Goal: Transaction & Acquisition: Purchase product/service

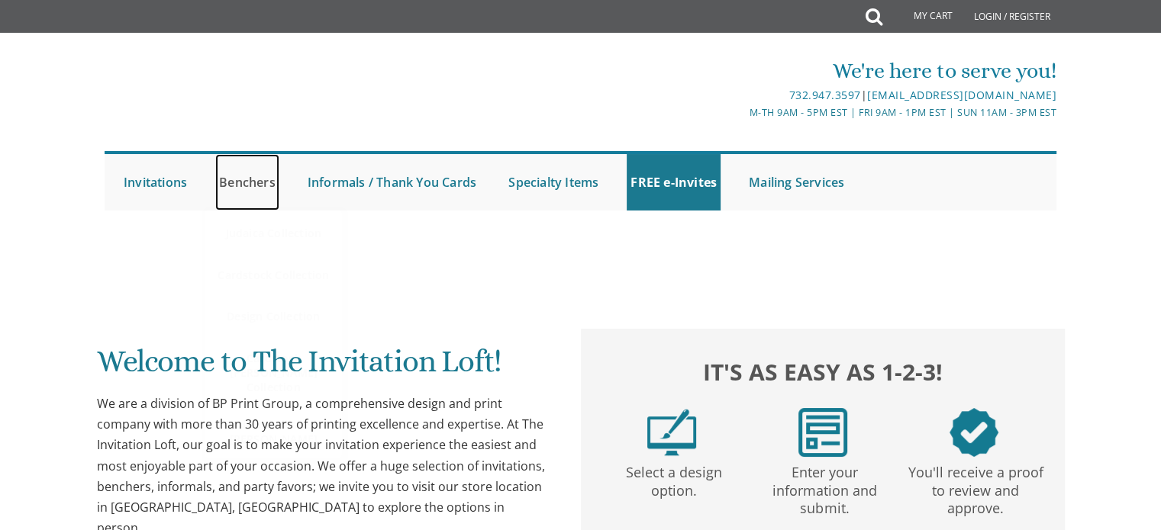
click at [255, 185] on link "Benchers" at bounding box center [247, 182] width 64 height 56
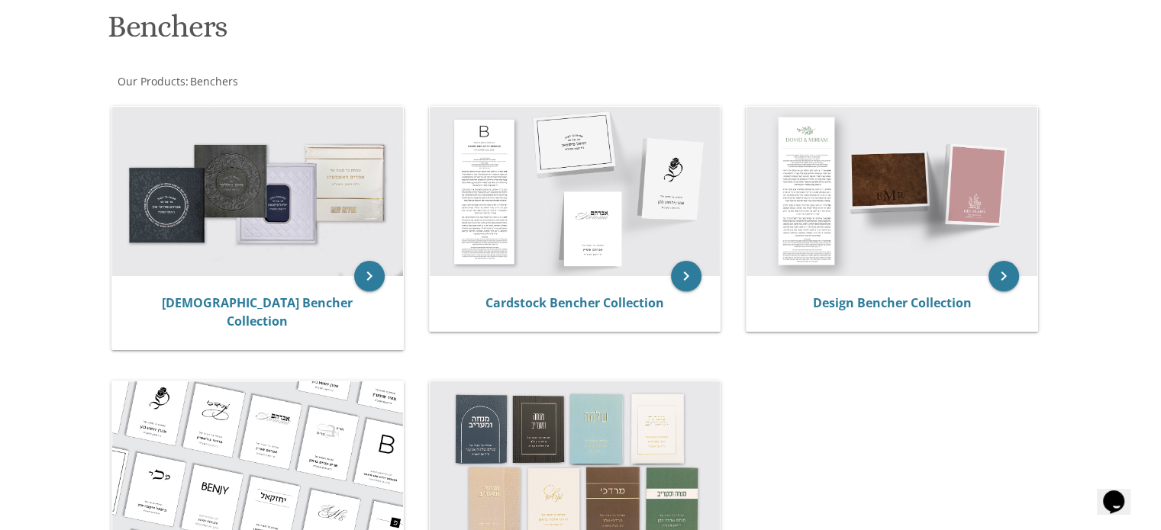
scroll to position [229, 0]
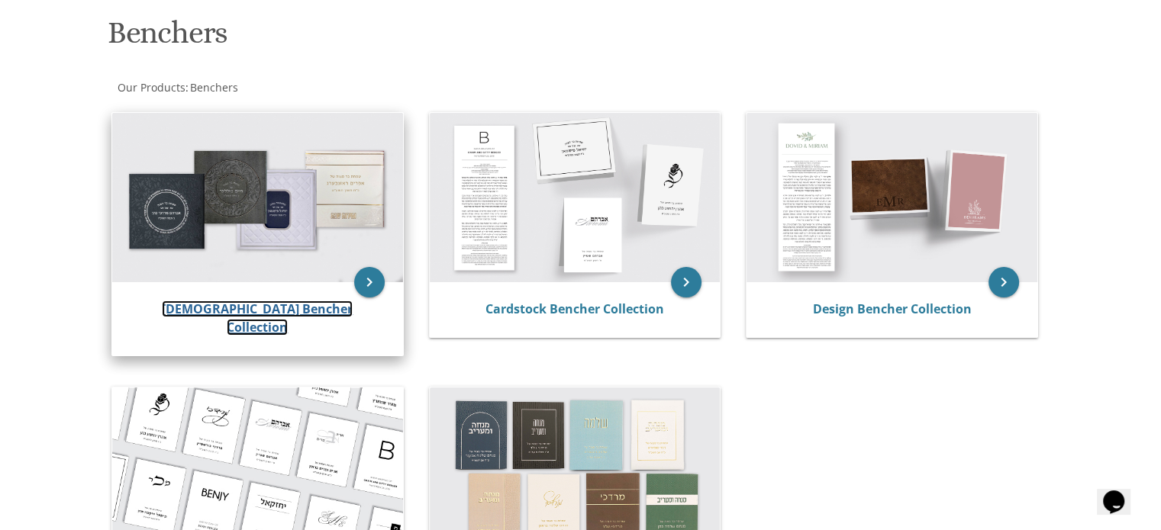
click at [266, 314] on link "[DEMOGRAPHIC_DATA] Bencher Collection" at bounding box center [257, 318] width 191 height 35
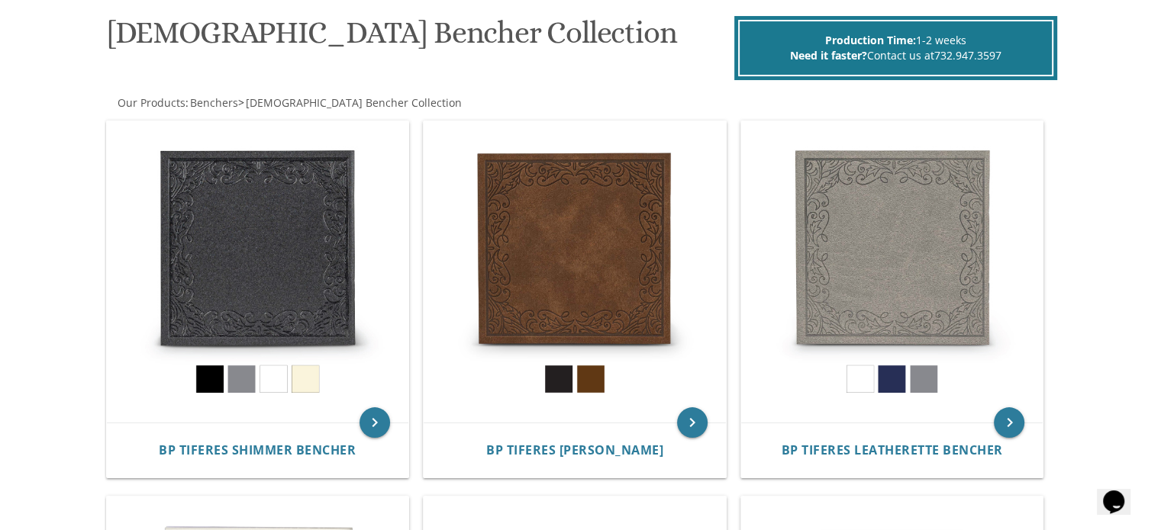
scroll to position [305, 0]
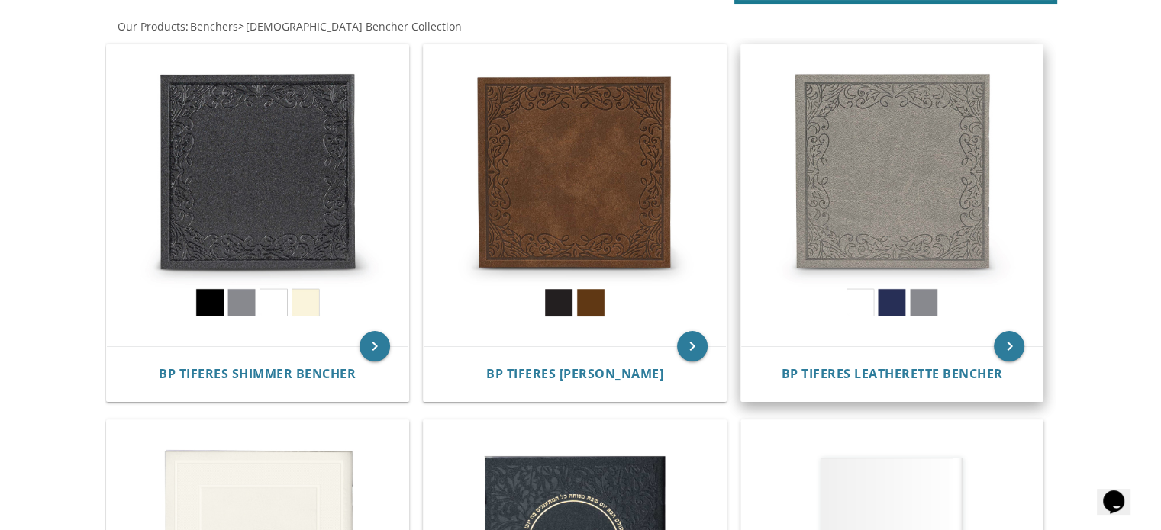
click at [857, 311] on img at bounding box center [892, 196] width 302 height 302
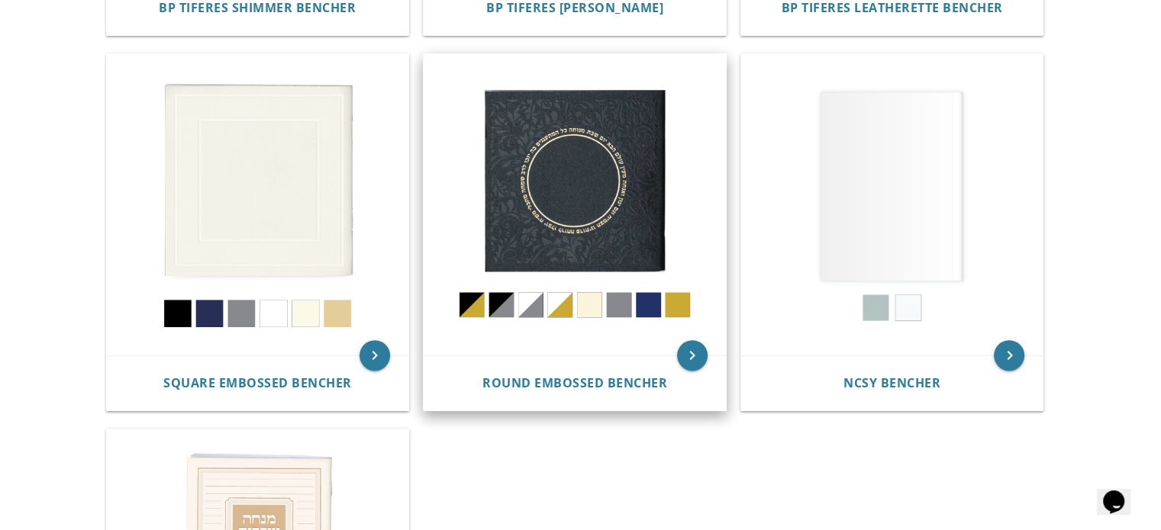
scroll to position [615, 0]
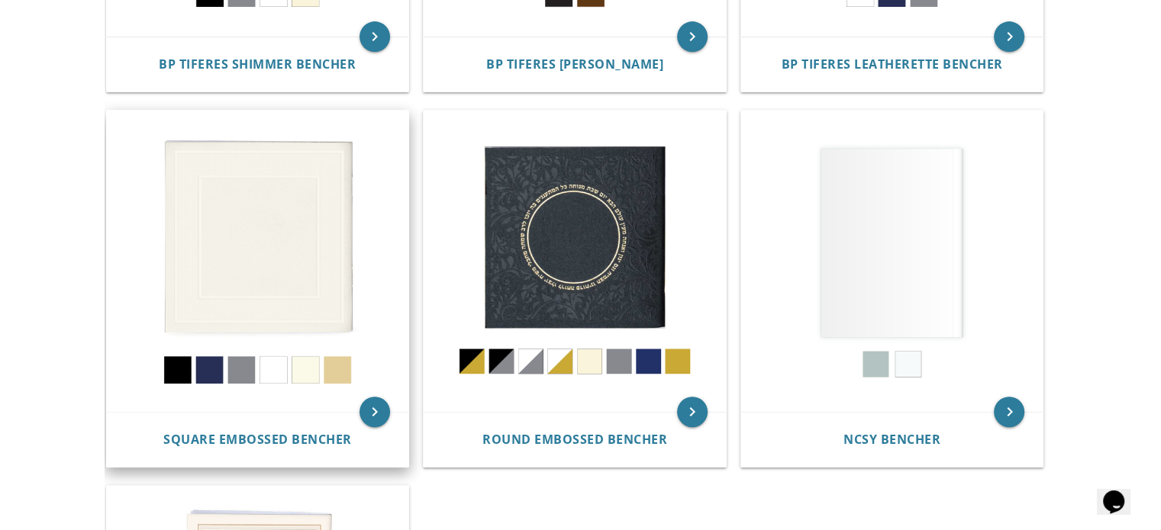
click at [317, 240] on img at bounding box center [258, 262] width 302 height 302
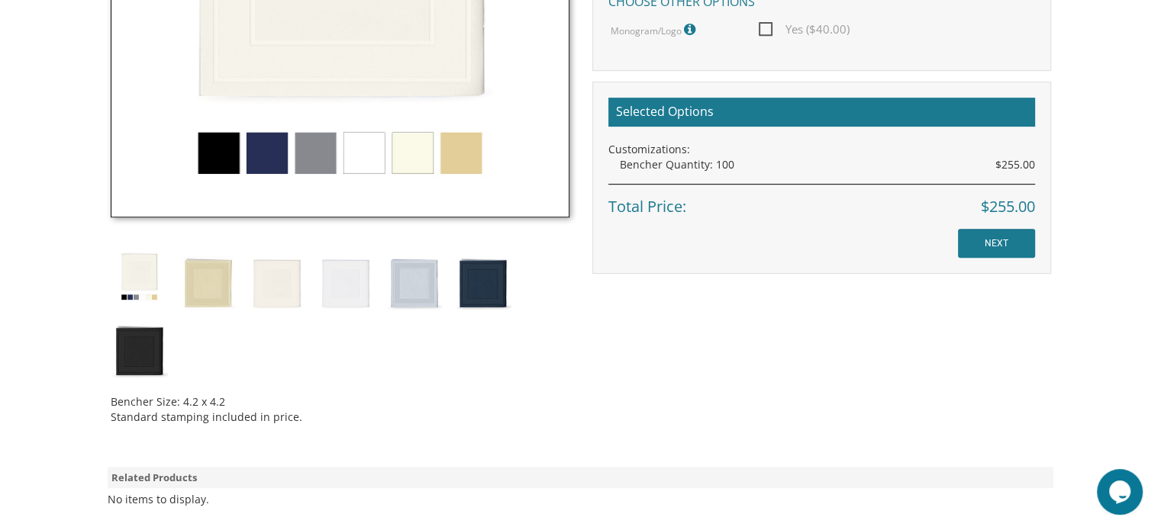
scroll to position [687, 0]
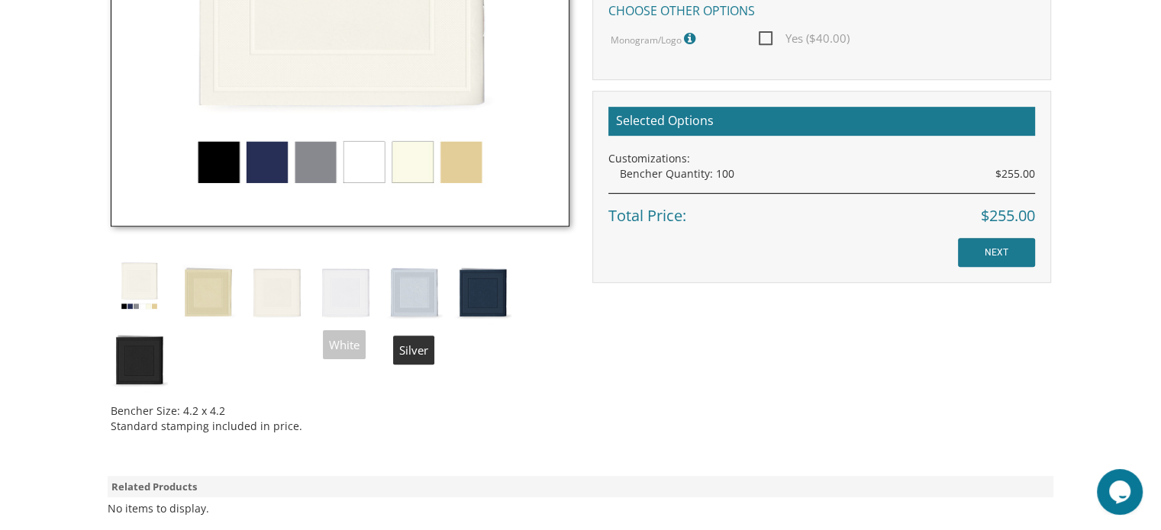
click at [418, 298] on img at bounding box center [413, 290] width 57 height 67
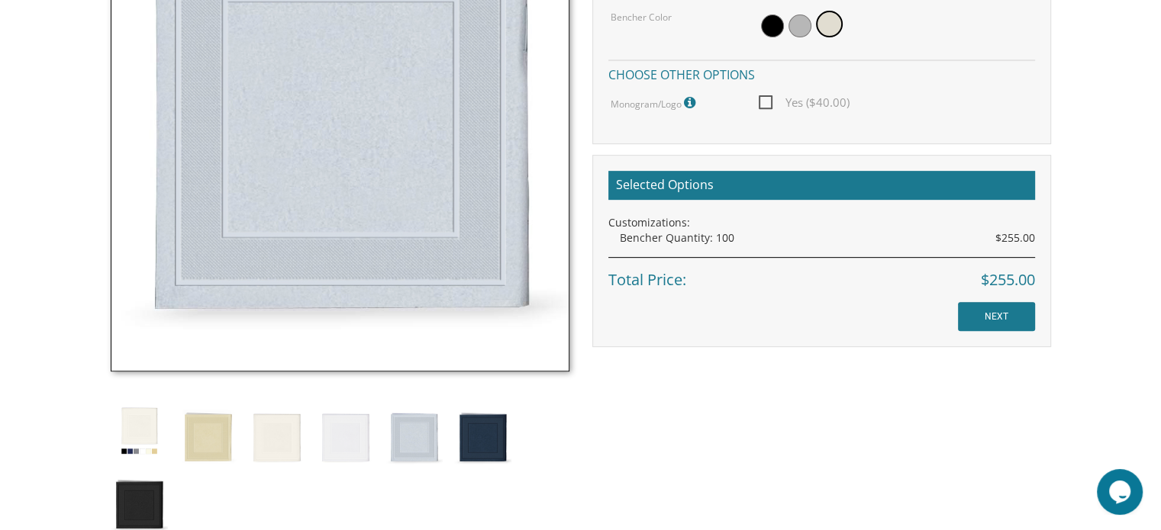
scroll to position [534, 0]
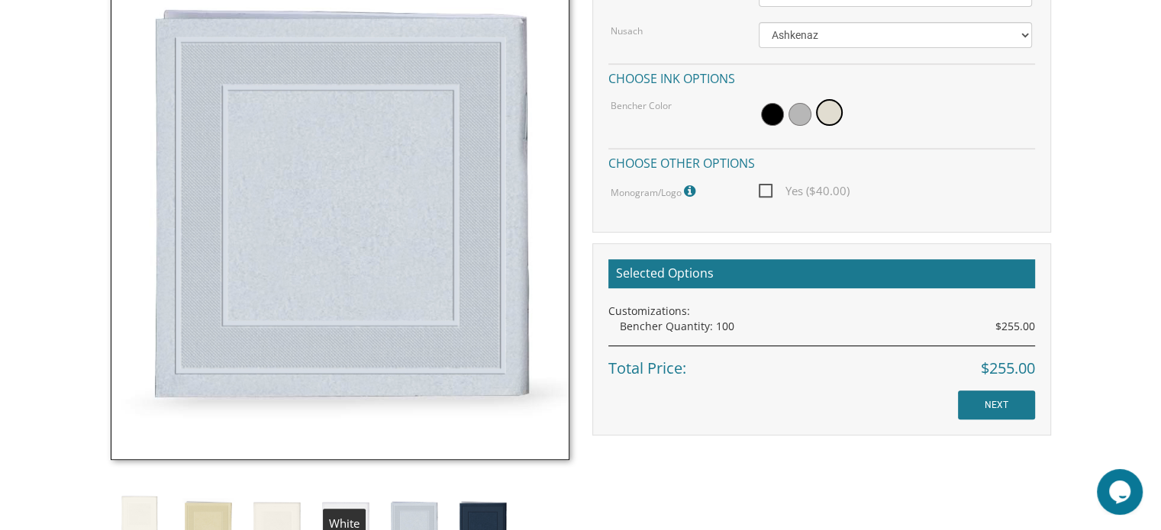
click at [351, 512] on img at bounding box center [345, 524] width 57 height 67
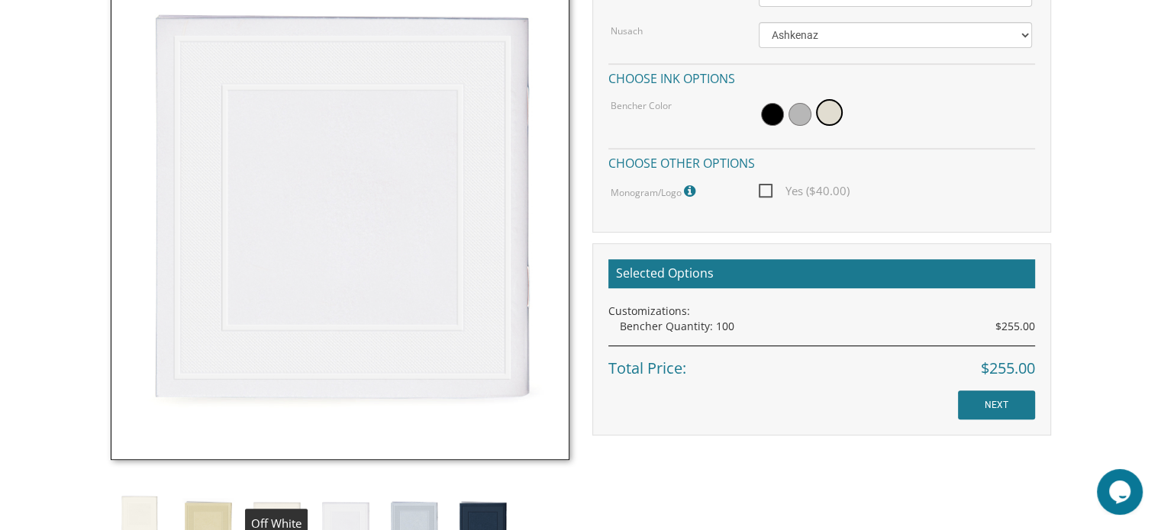
click at [271, 515] on img at bounding box center [276, 524] width 57 height 67
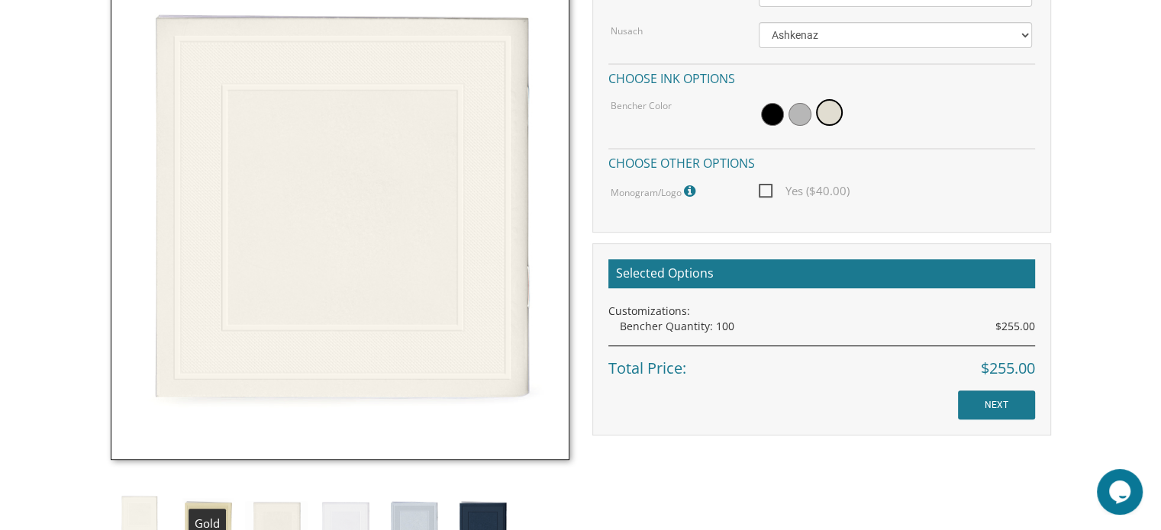
click at [212, 512] on img at bounding box center [207, 524] width 57 height 67
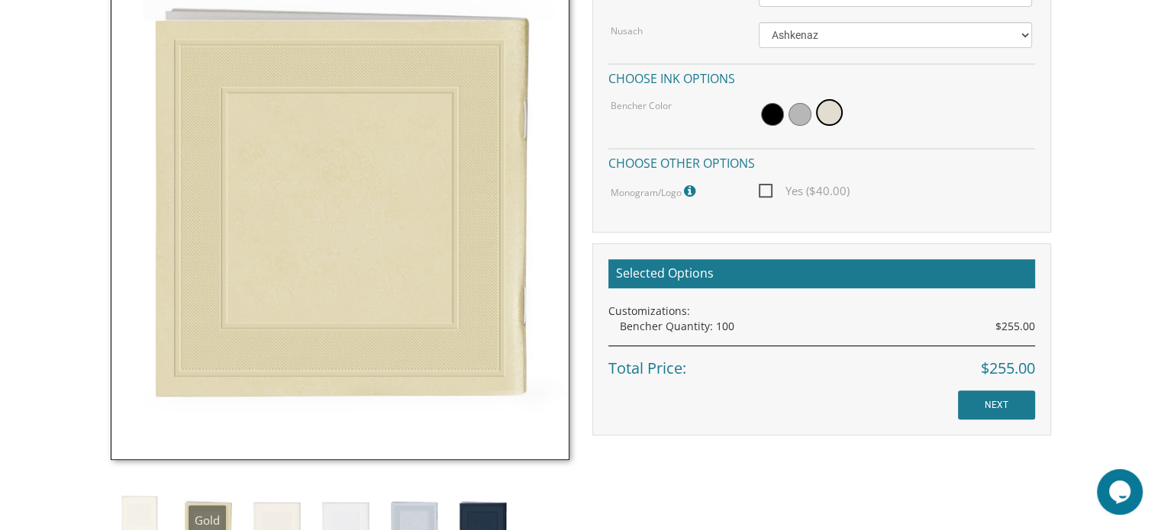
click at [142, 501] on img at bounding box center [139, 519] width 57 height 57
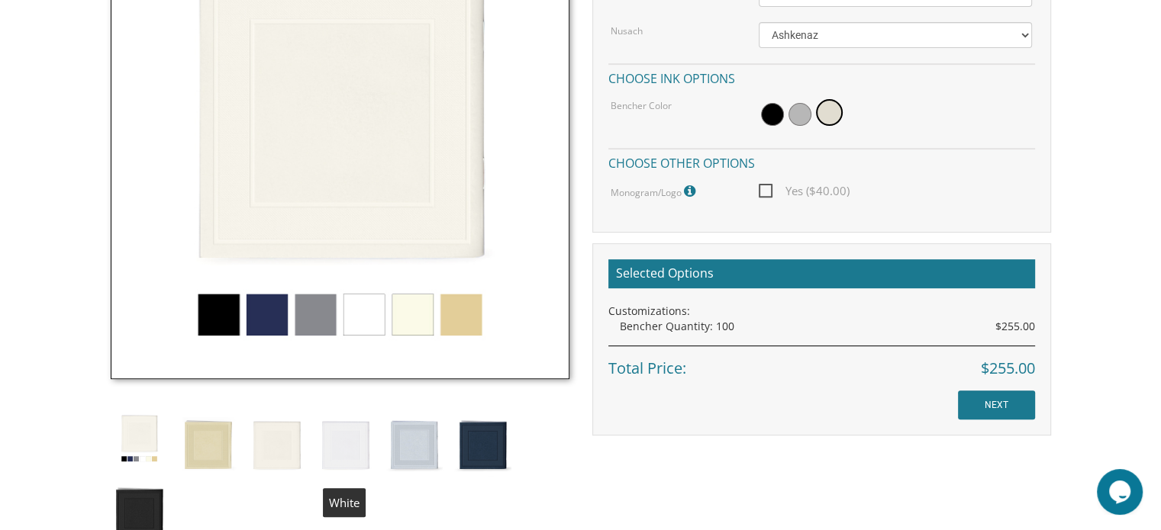
click at [359, 451] on img at bounding box center [345, 443] width 57 height 67
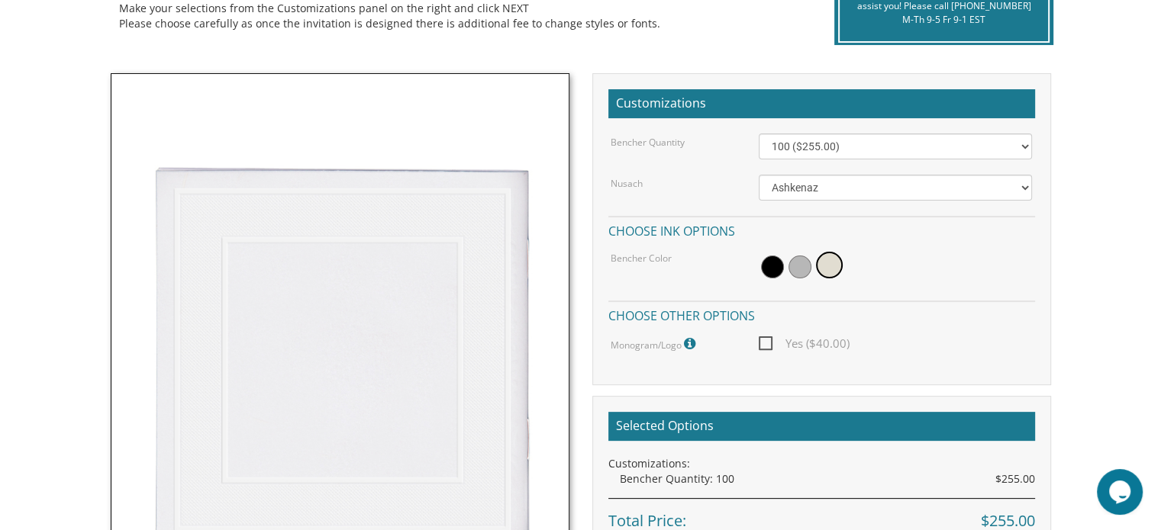
scroll to position [687, 0]
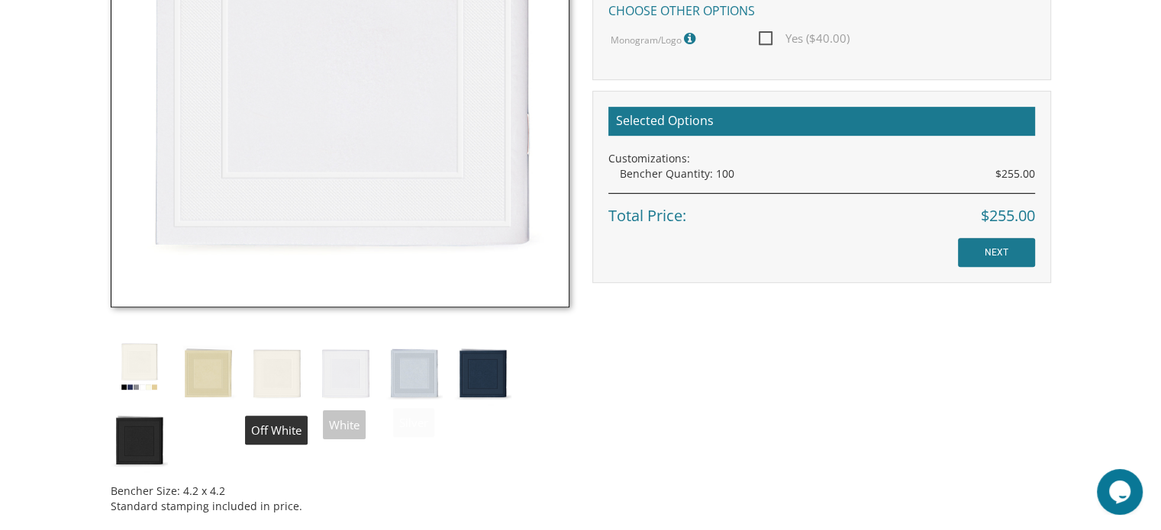
click at [286, 375] on img at bounding box center [276, 371] width 57 height 67
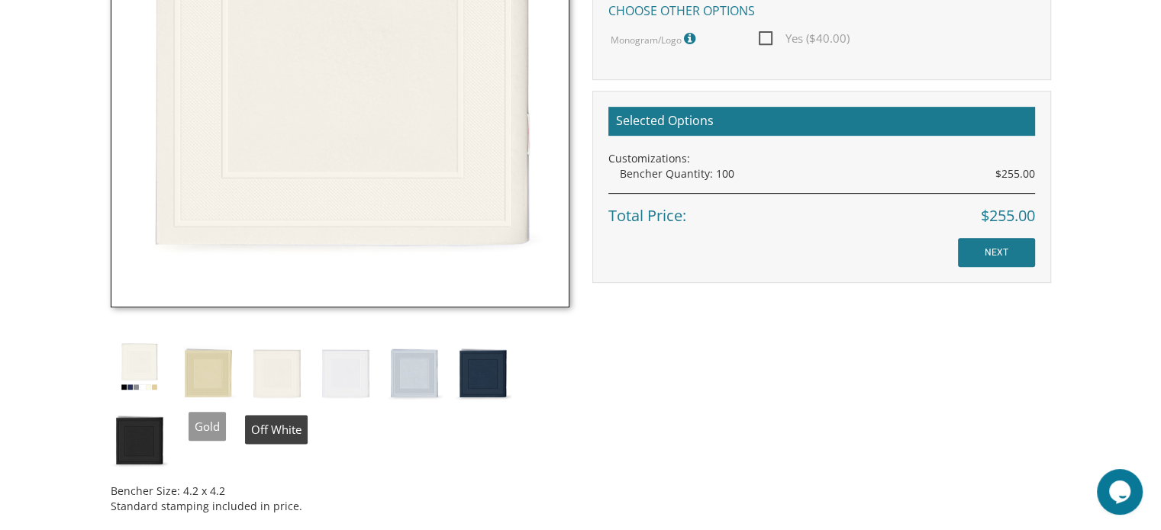
click at [231, 380] on img at bounding box center [207, 371] width 57 height 67
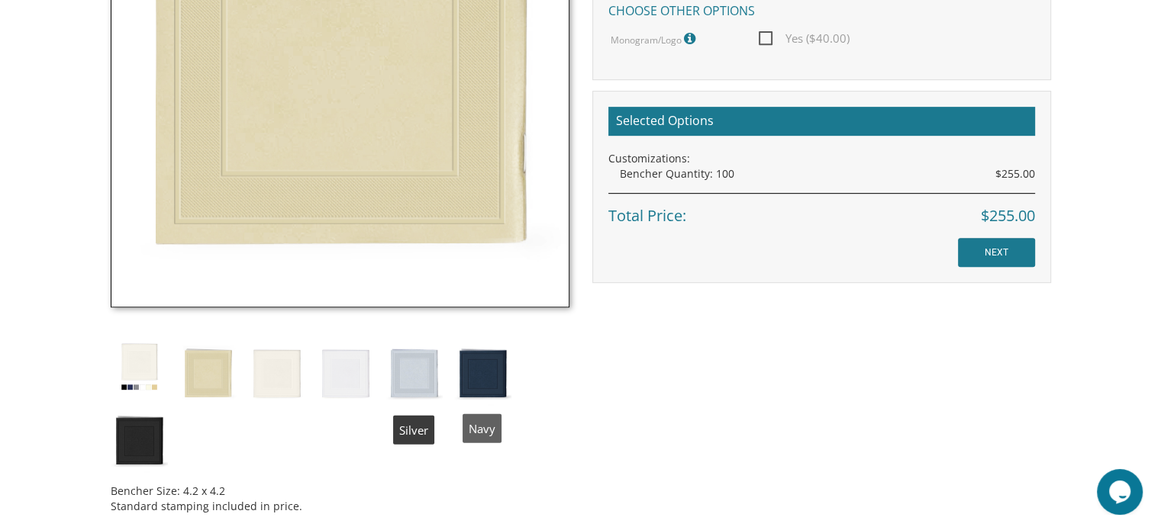
click at [410, 378] on img at bounding box center [413, 371] width 57 height 67
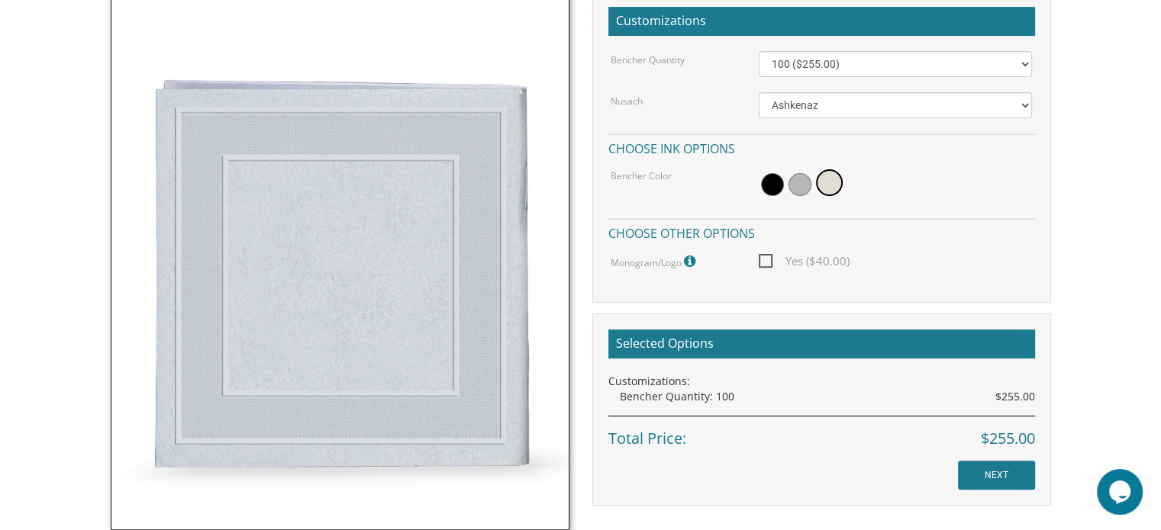
scroll to position [381, 0]
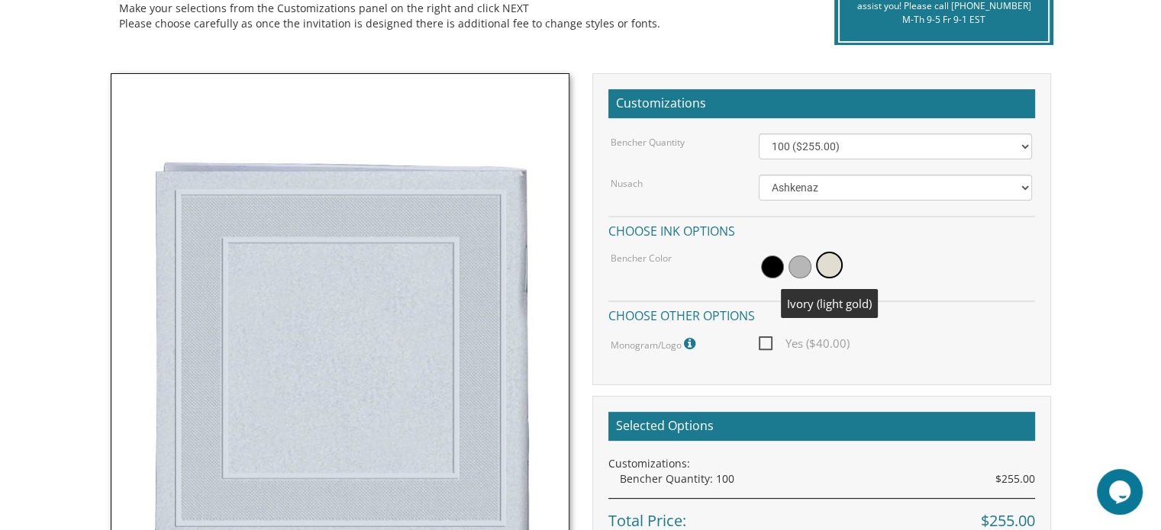
click at [824, 269] on span at bounding box center [829, 265] width 27 height 27
click at [819, 261] on span at bounding box center [829, 265] width 27 height 27
click at [803, 268] on span at bounding box center [799, 267] width 23 height 23
click at [770, 267] on span at bounding box center [772, 267] width 23 height 23
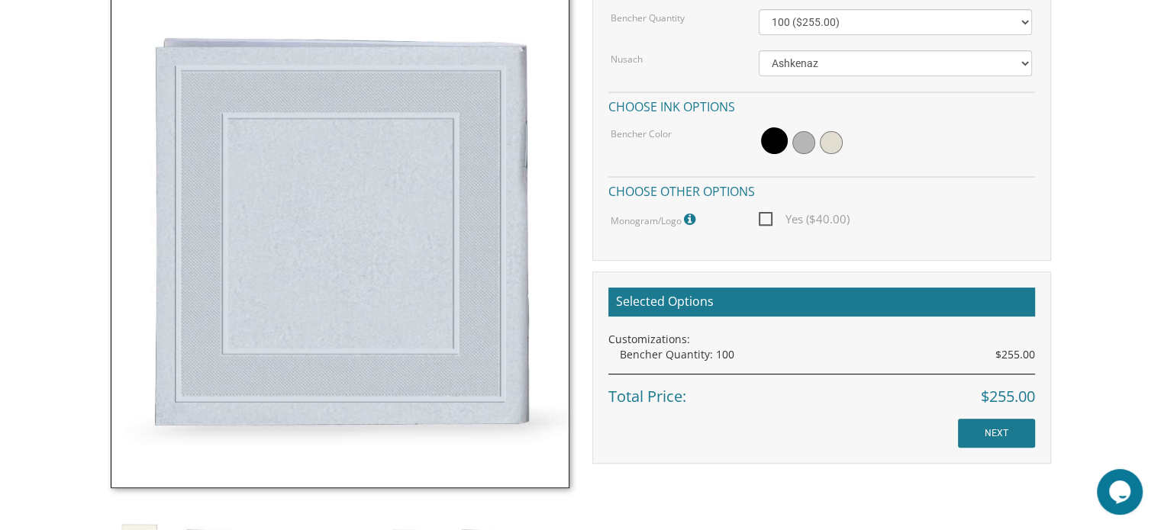
scroll to position [534, 0]
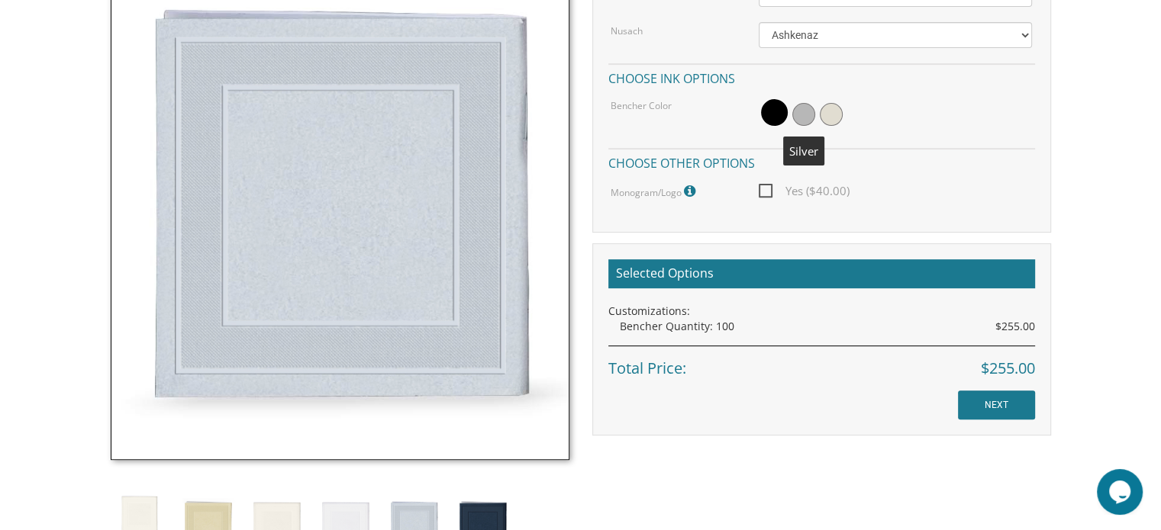
click at [792, 115] on span at bounding box center [803, 114] width 23 height 23
click at [804, 272] on h2 "Selected Options" at bounding box center [821, 273] width 427 height 29
click at [1010, 410] on input "NEXT" at bounding box center [996, 405] width 77 height 29
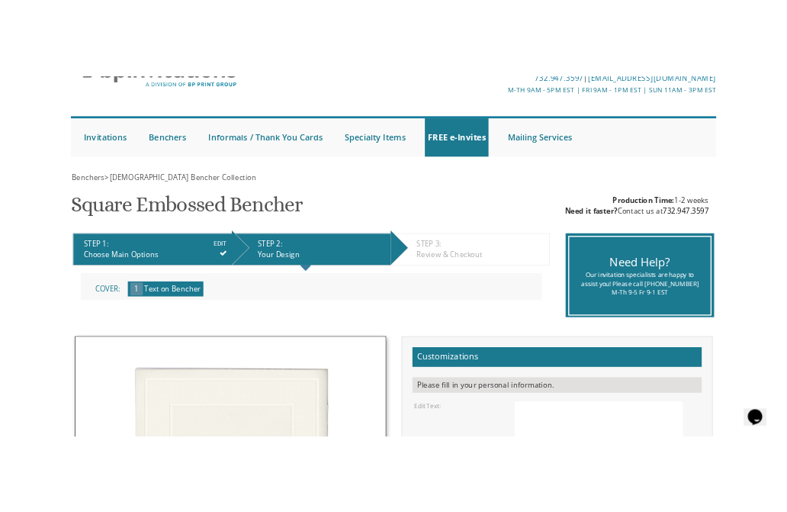
scroll to position [229, 0]
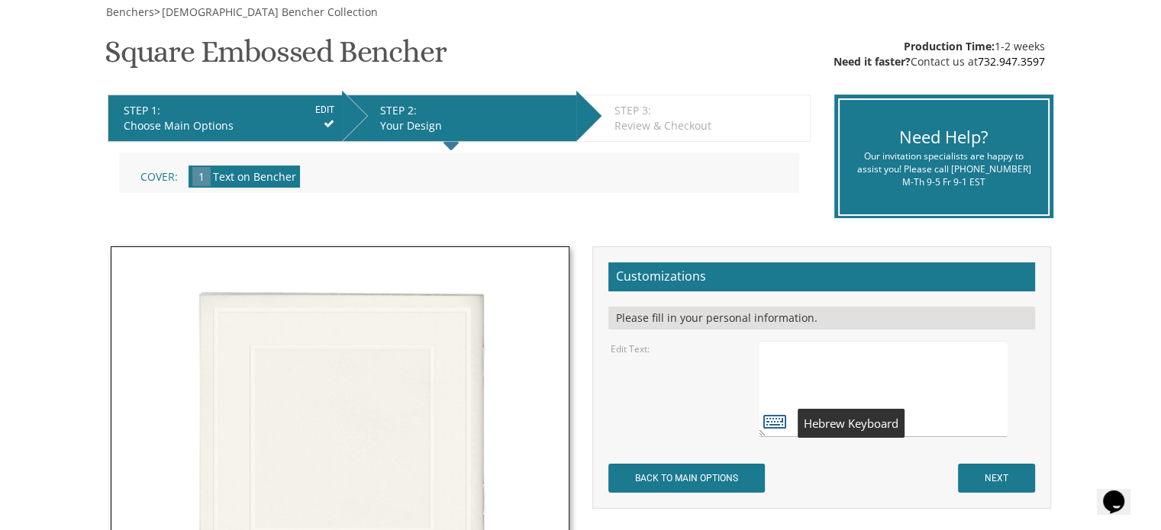
click at [775, 422] on icon at bounding box center [774, 420] width 23 height 21
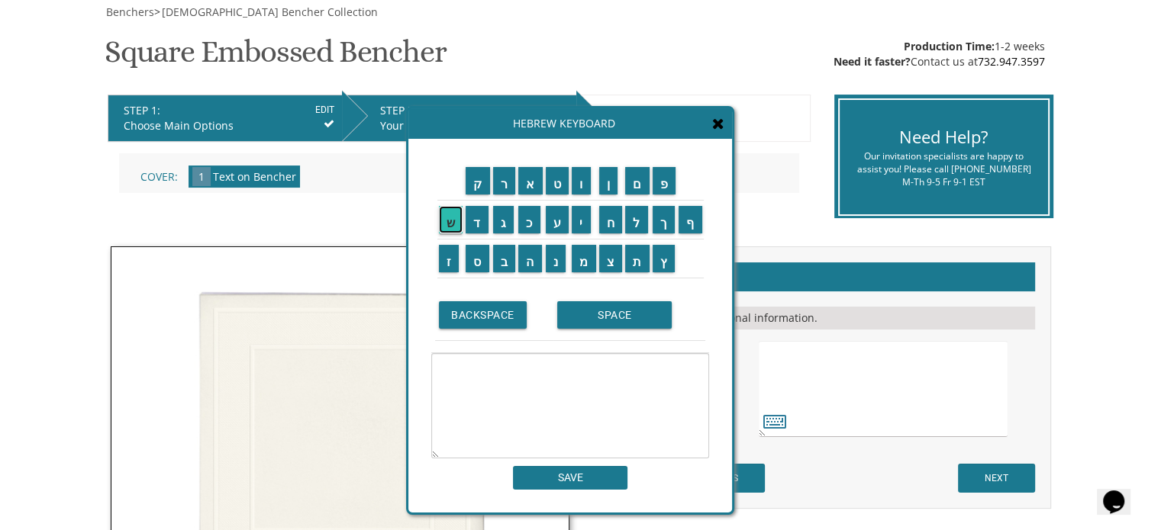
click at [446, 224] on input "ש" at bounding box center [451, 219] width 24 height 27
click at [642, 224] on input "ל" at bounding box center [636, 219] width 23 height 27
click at [580, 179] on input "ו" at bounding box center [580, 180] width 19 height 27
click at [586, 257] on input "מ" at bounding box center [583, 258] width 24 height 27
type textarea "שלומ"
